Goal: Transaction & Acquisition: Purchase product/service

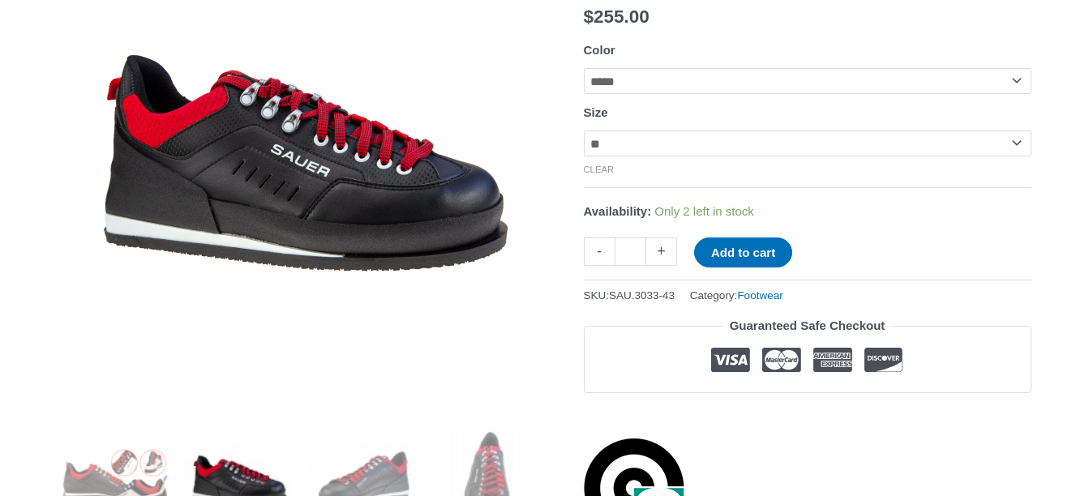
scroll to position [301, 0]
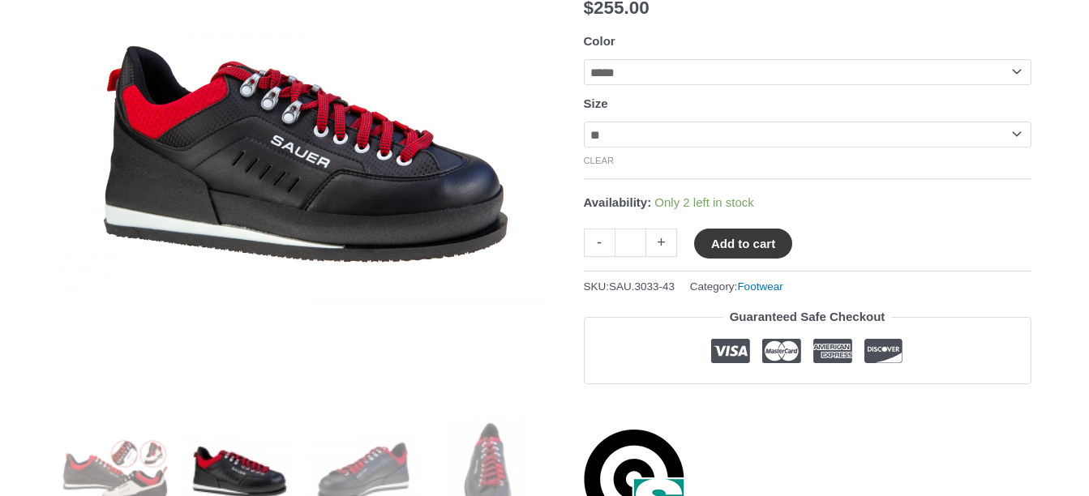
click at [756, 250] on button "Add to cart" at bounding box center [743, 244] width 98 height 30
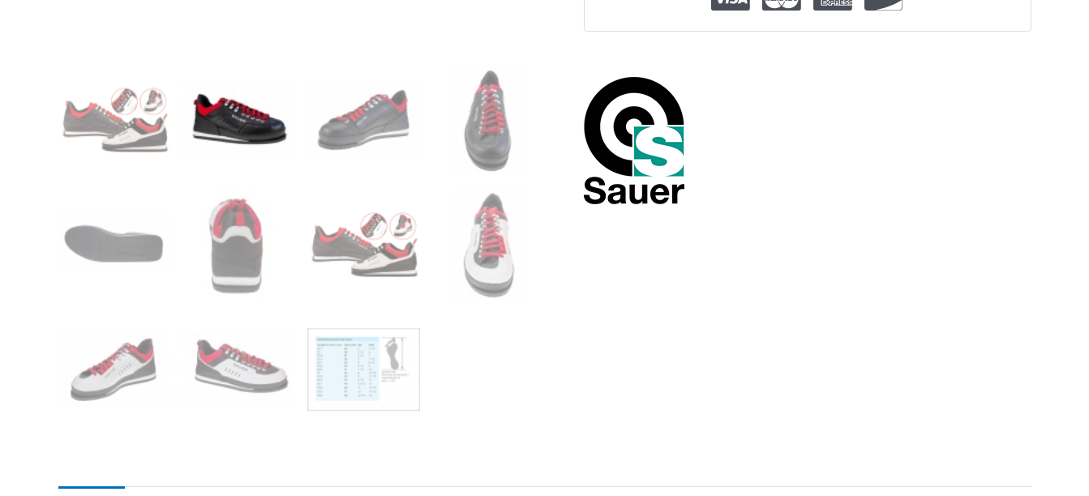
scroll to position [406, 0]
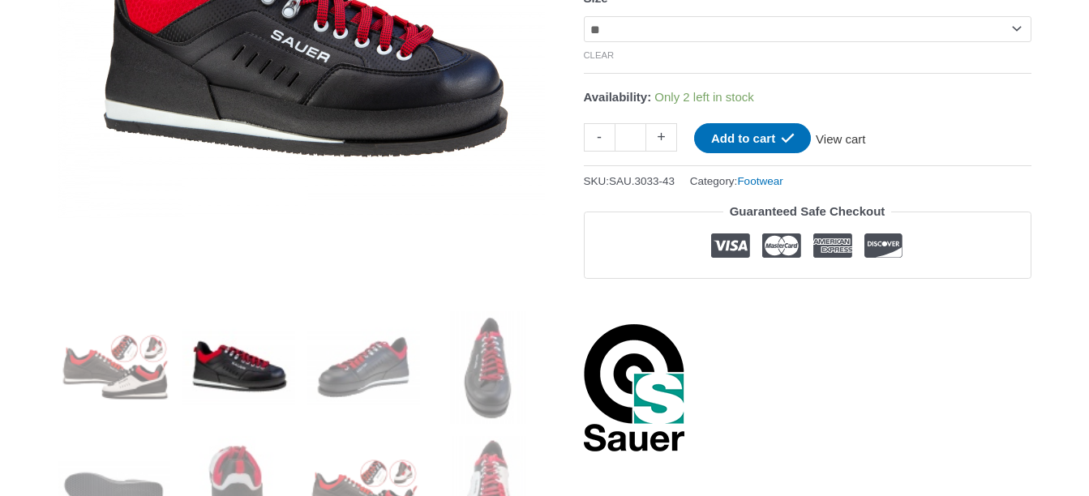
click at [866, 143] on link "View cart" at bounding box center [840, 137] width 59 height 28
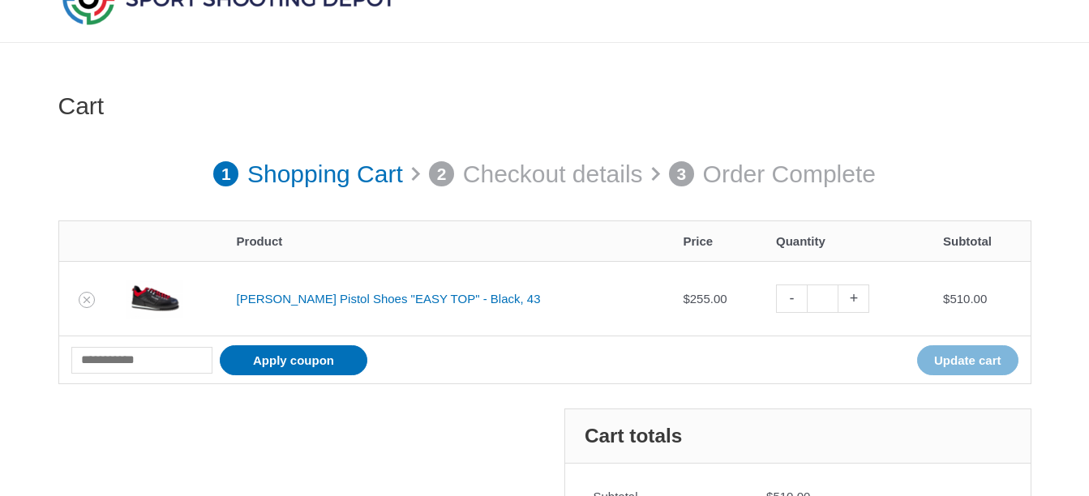
scroll to position [122, 0]
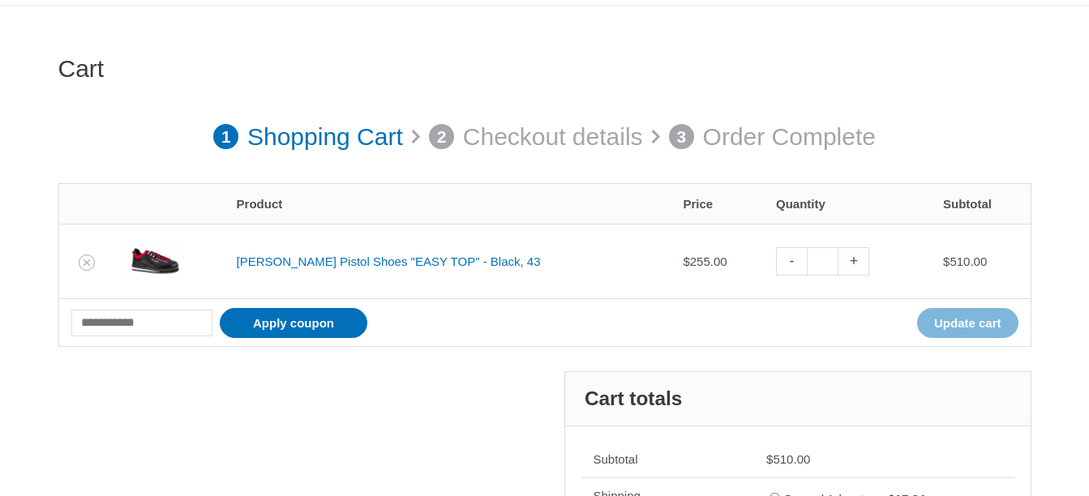
click at [776, 264] on link "-" at bounding box center [791, 261] width 31 height 28
type input "*"
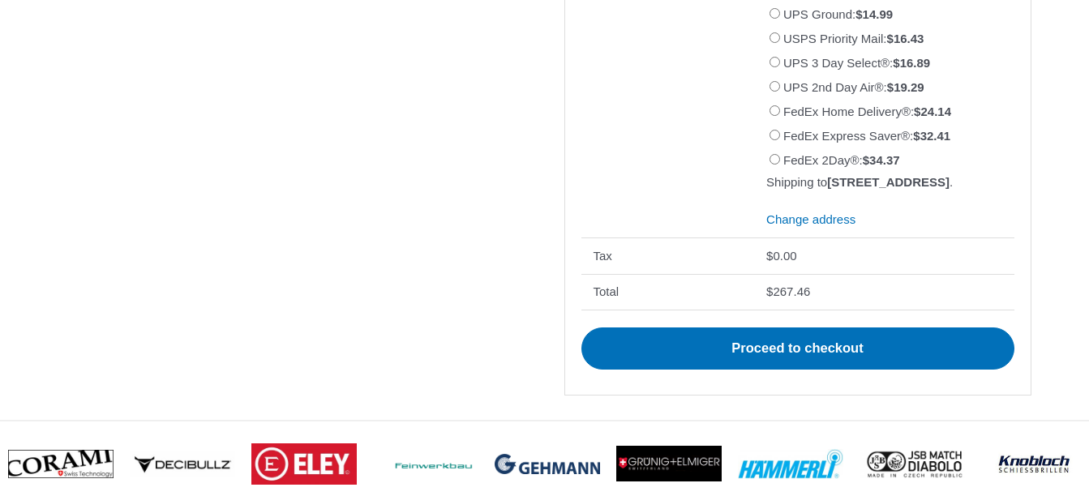
scroll to position [790, 0]
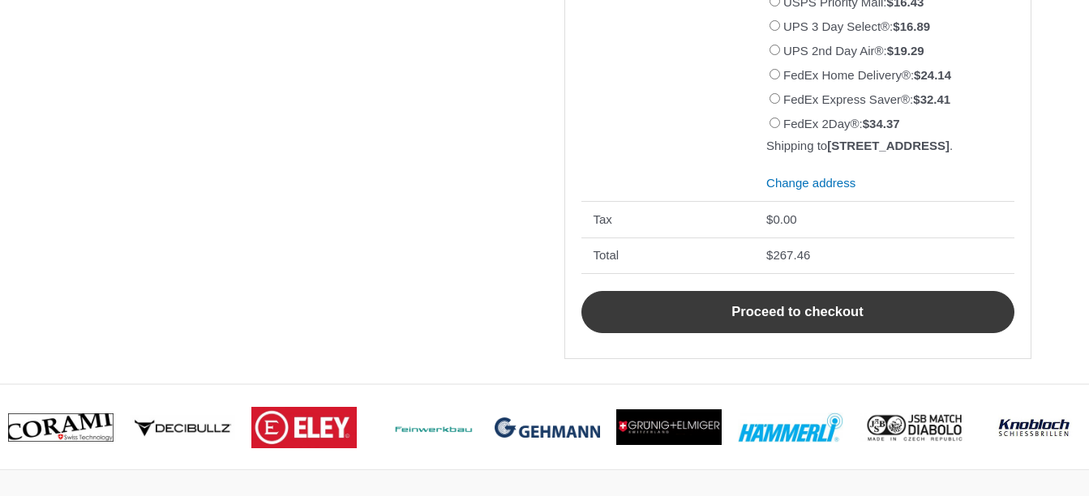
click at [821, 332] on link "Proceed to checkout" at bounding box center [797, 312] width 433 height 42
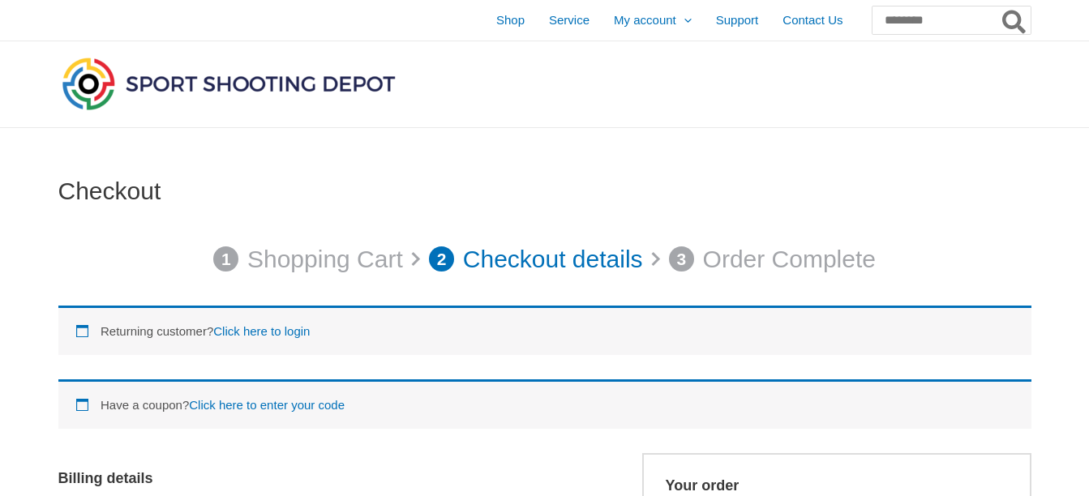
select select "**"
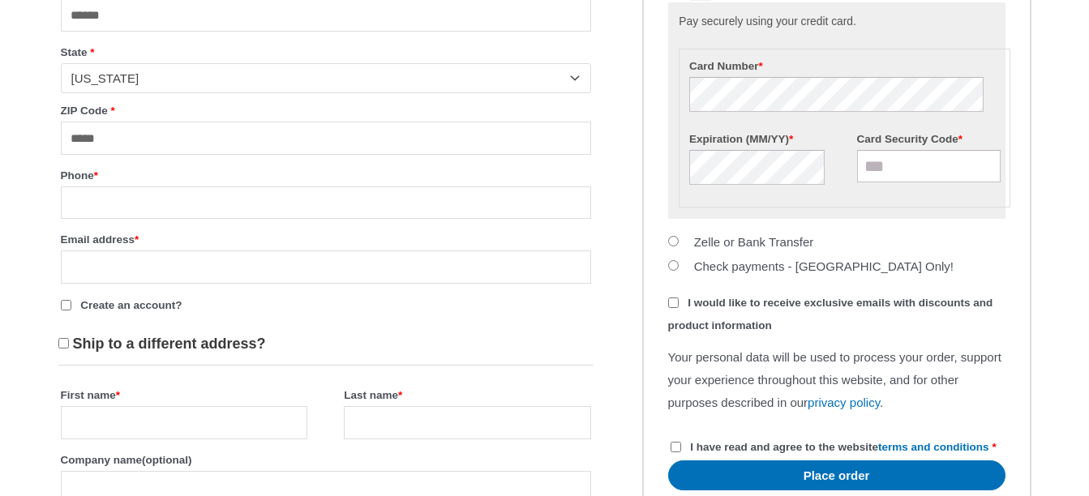
scroll to position [856, 0]
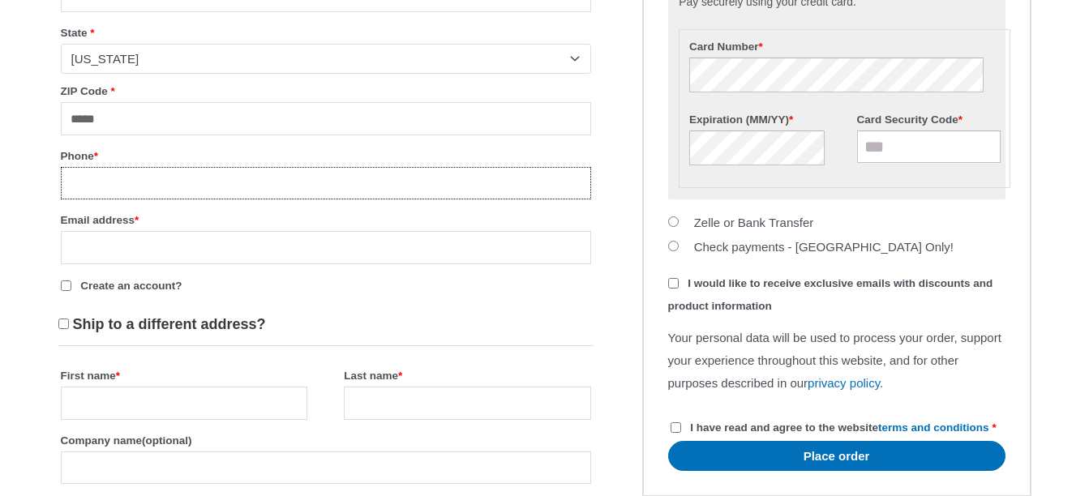
click at [427, 189] on input "Phone *" at bounding box center [326, 183] width 530 height 33
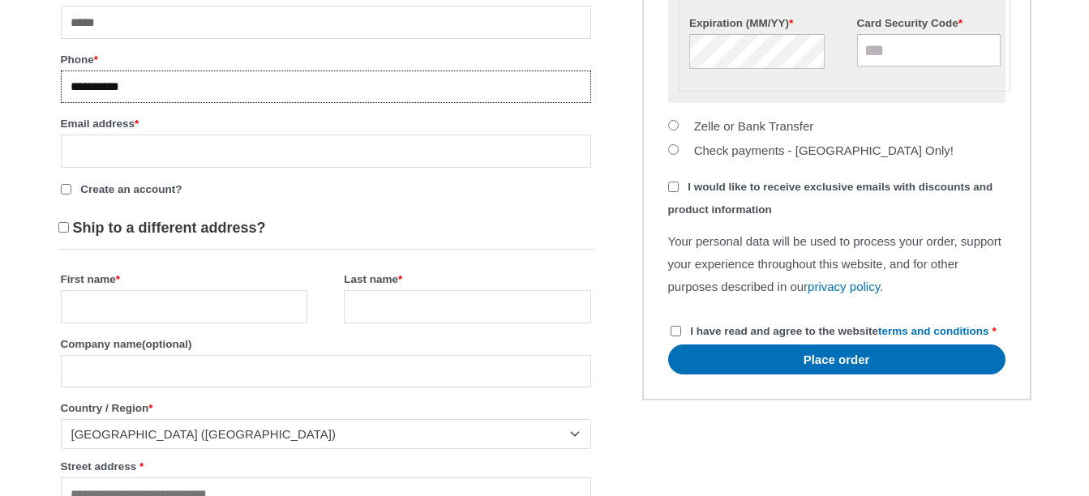
scroll to position [985, 0]
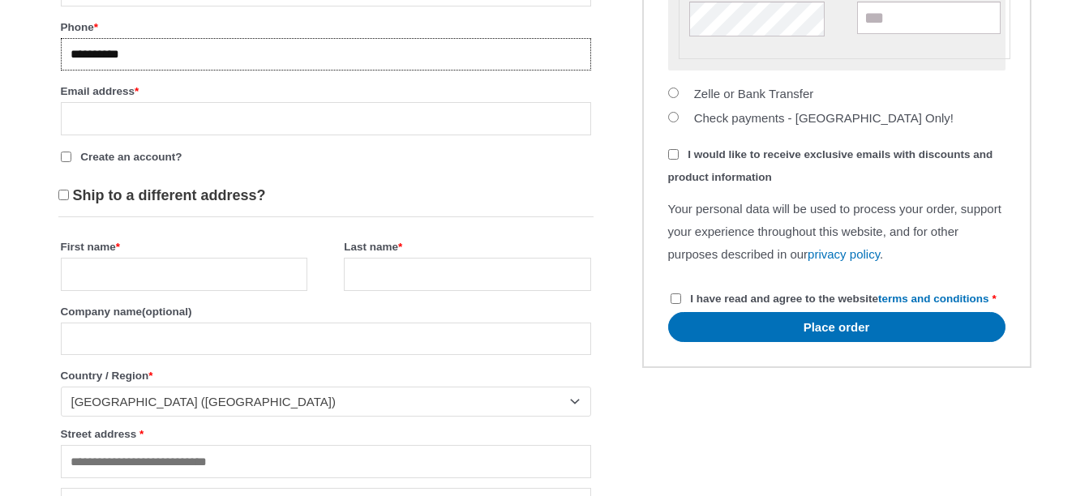
type input "**********"
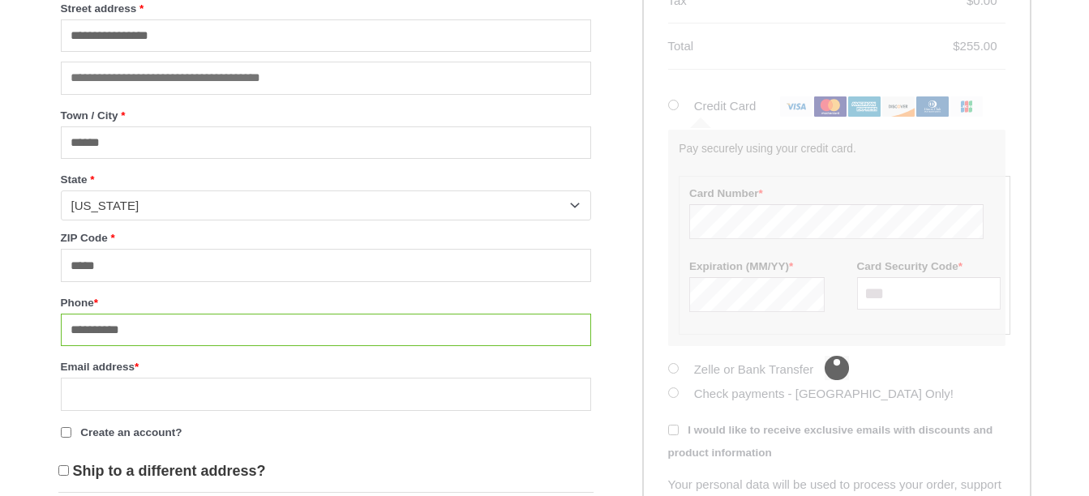
scroll to position [0, 0]
